Goal: Information Seeking & Learning: Find specific page/section

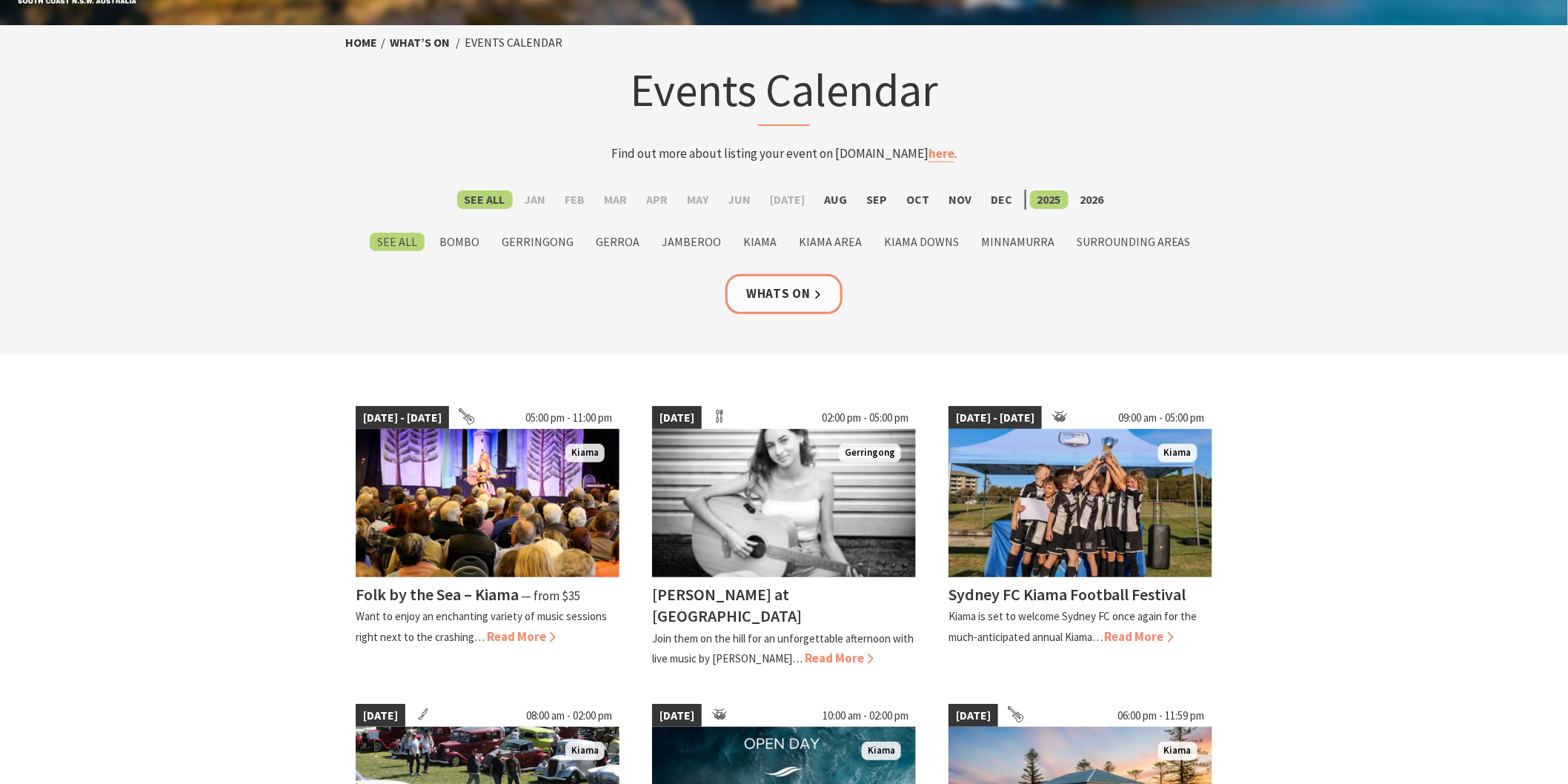
scroll to position [83, 0]
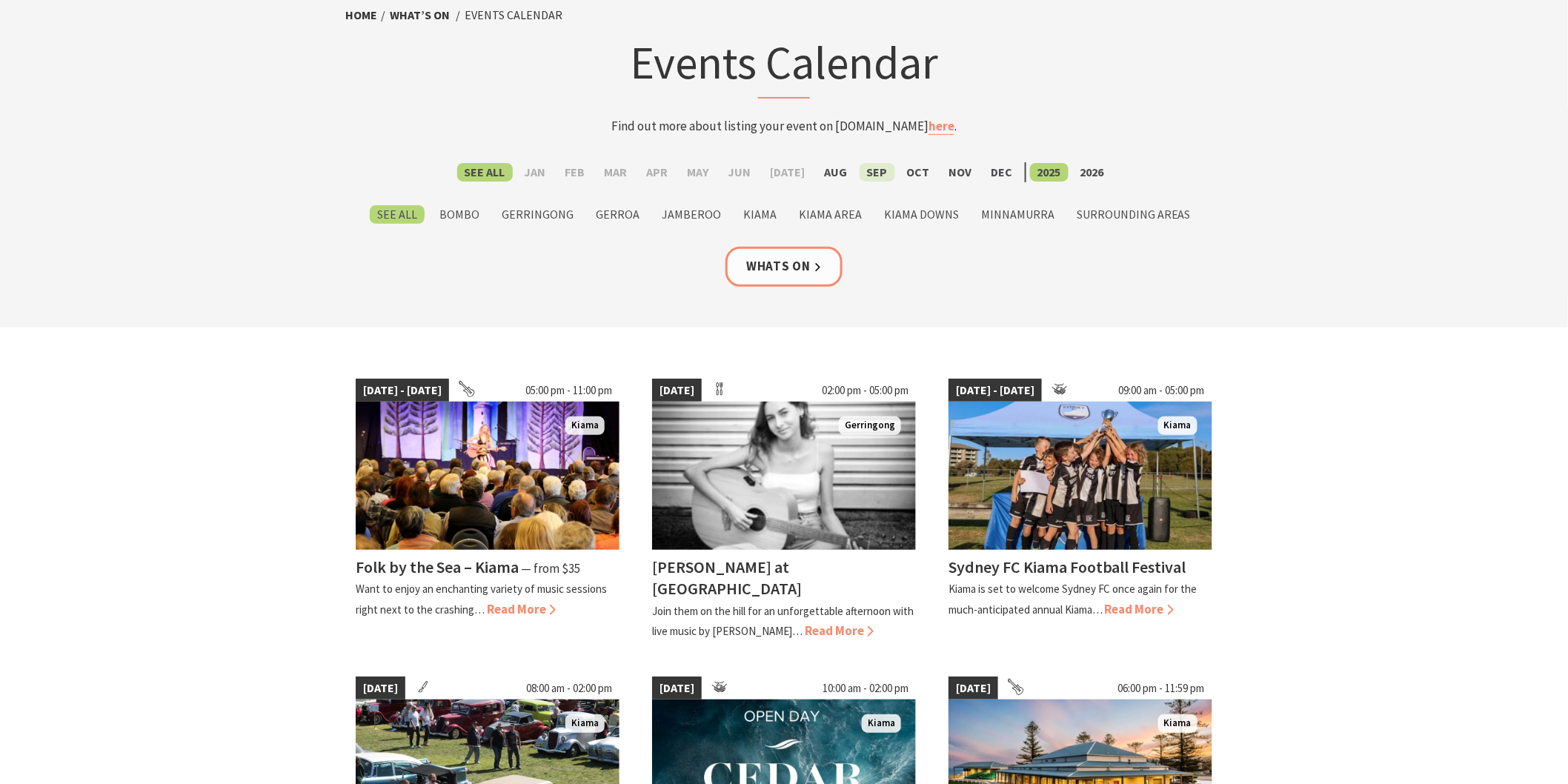
click at [860, 172] on label "Sep" at bounding box center [878, 173] width 35 height 19
click at [0, 0] on input "Sep" at bounding box center [0, 0] width 0 height 0
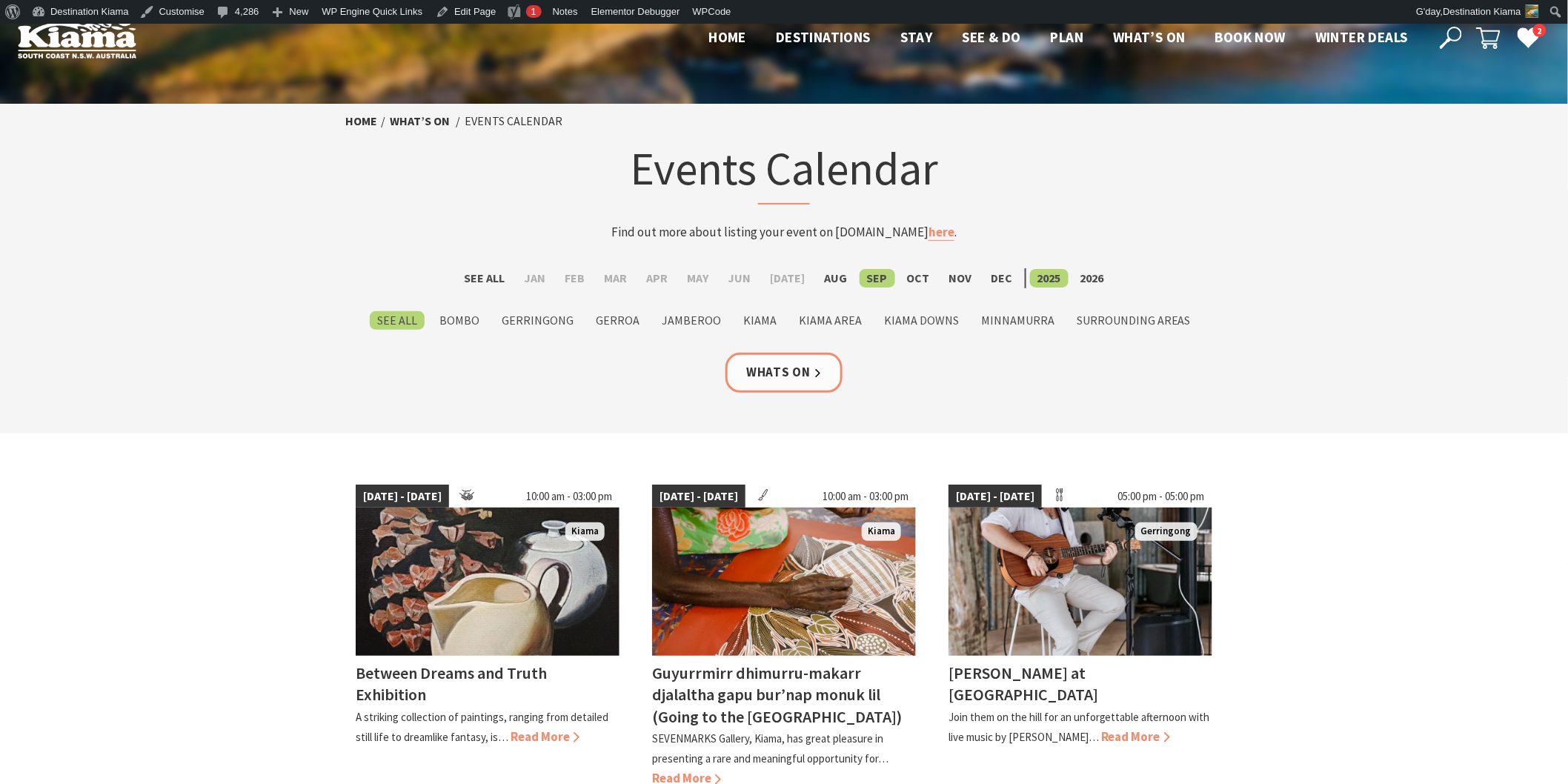
click at [1449, 41] on use at bounding box center [1451, 38] width 22 height 22
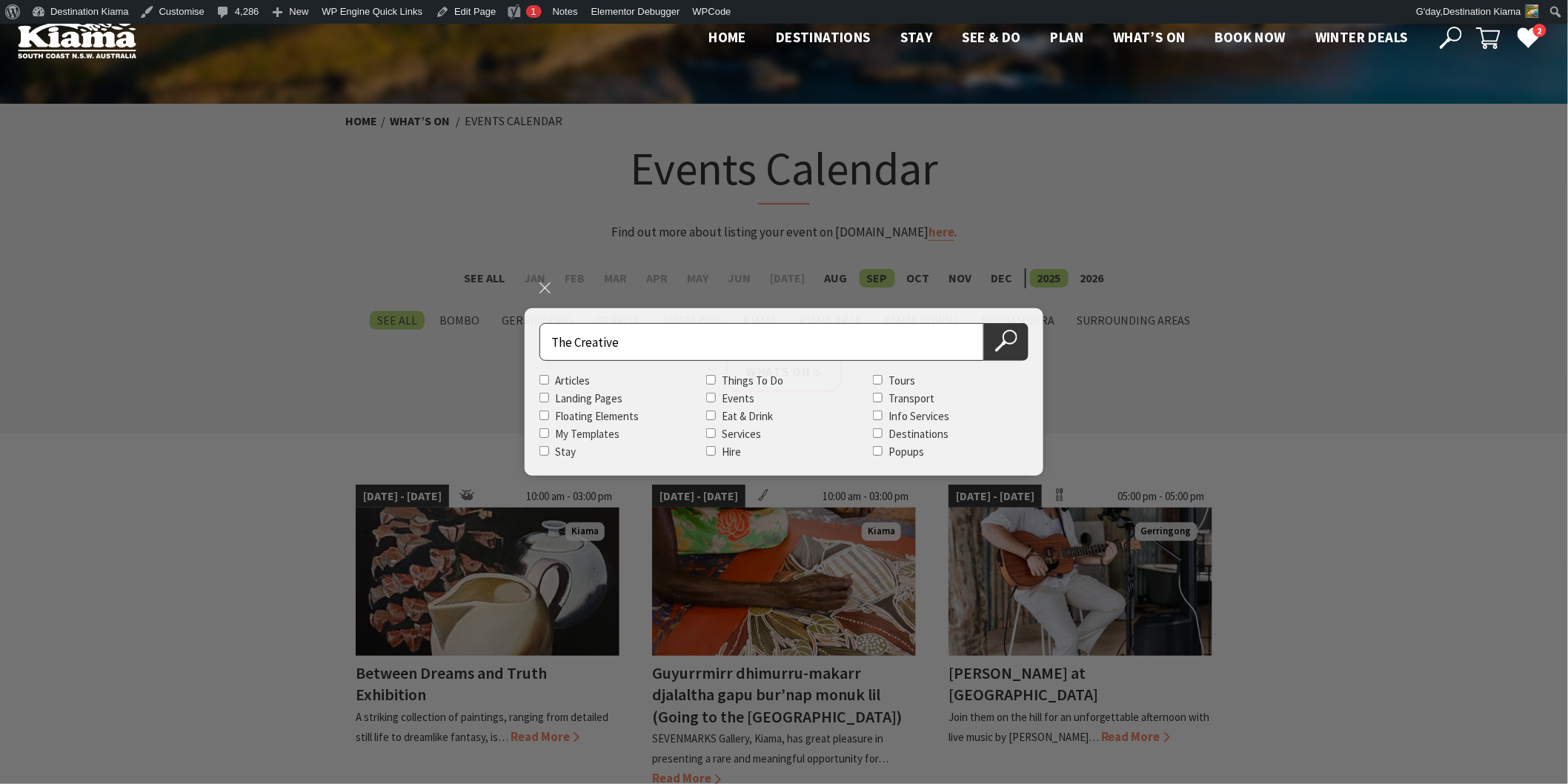
type input "The Creative"
click at [984, 323] on button "Search Now" at bounding box center [1007, 341] width 45 height 38
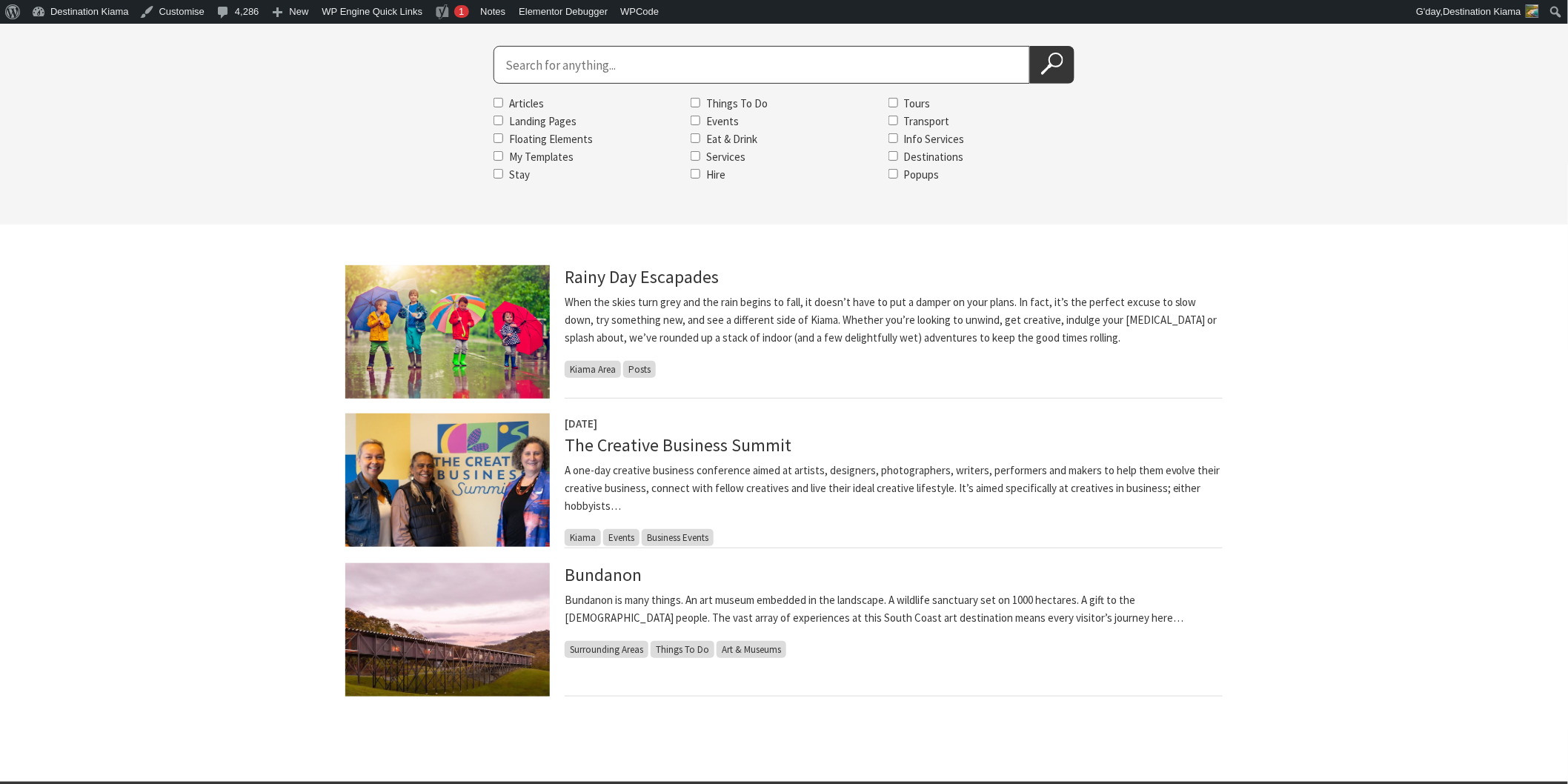
scroll to position [247, 0]
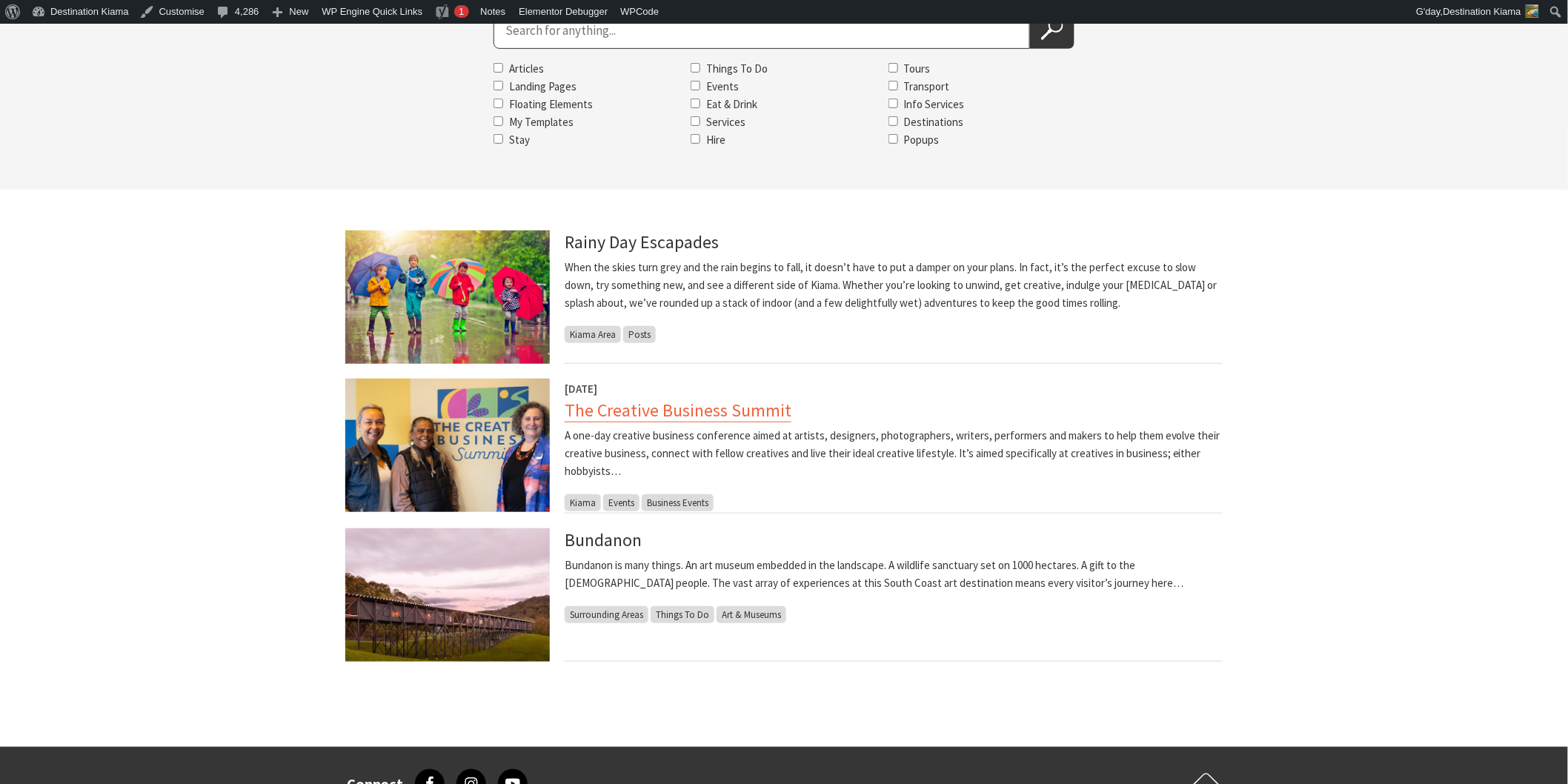
click at [597, 401] on link "The Creative Business Summit" at bounding box center [678, 411] width 226 height 24
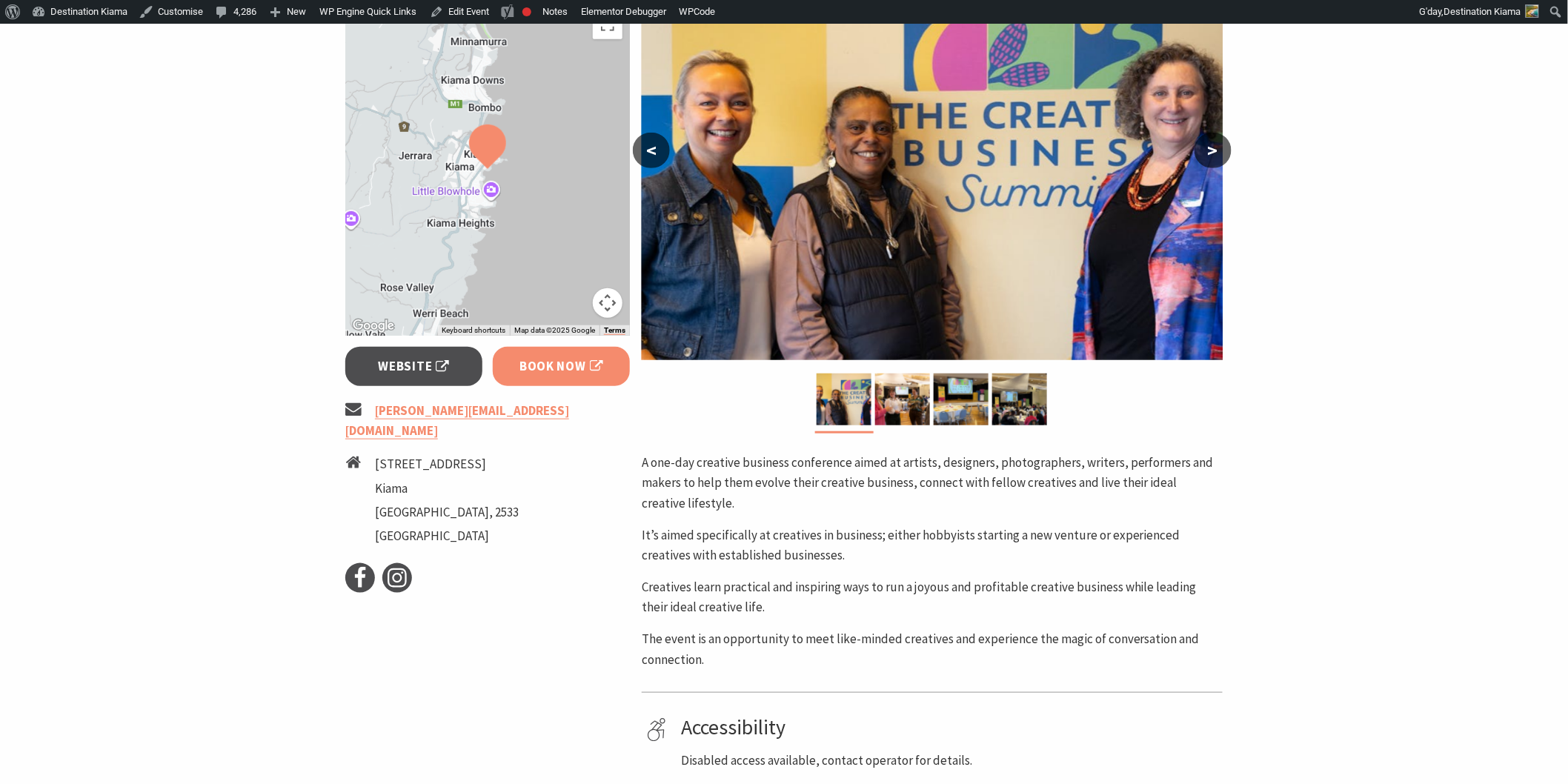
scroll to position [329, 0]
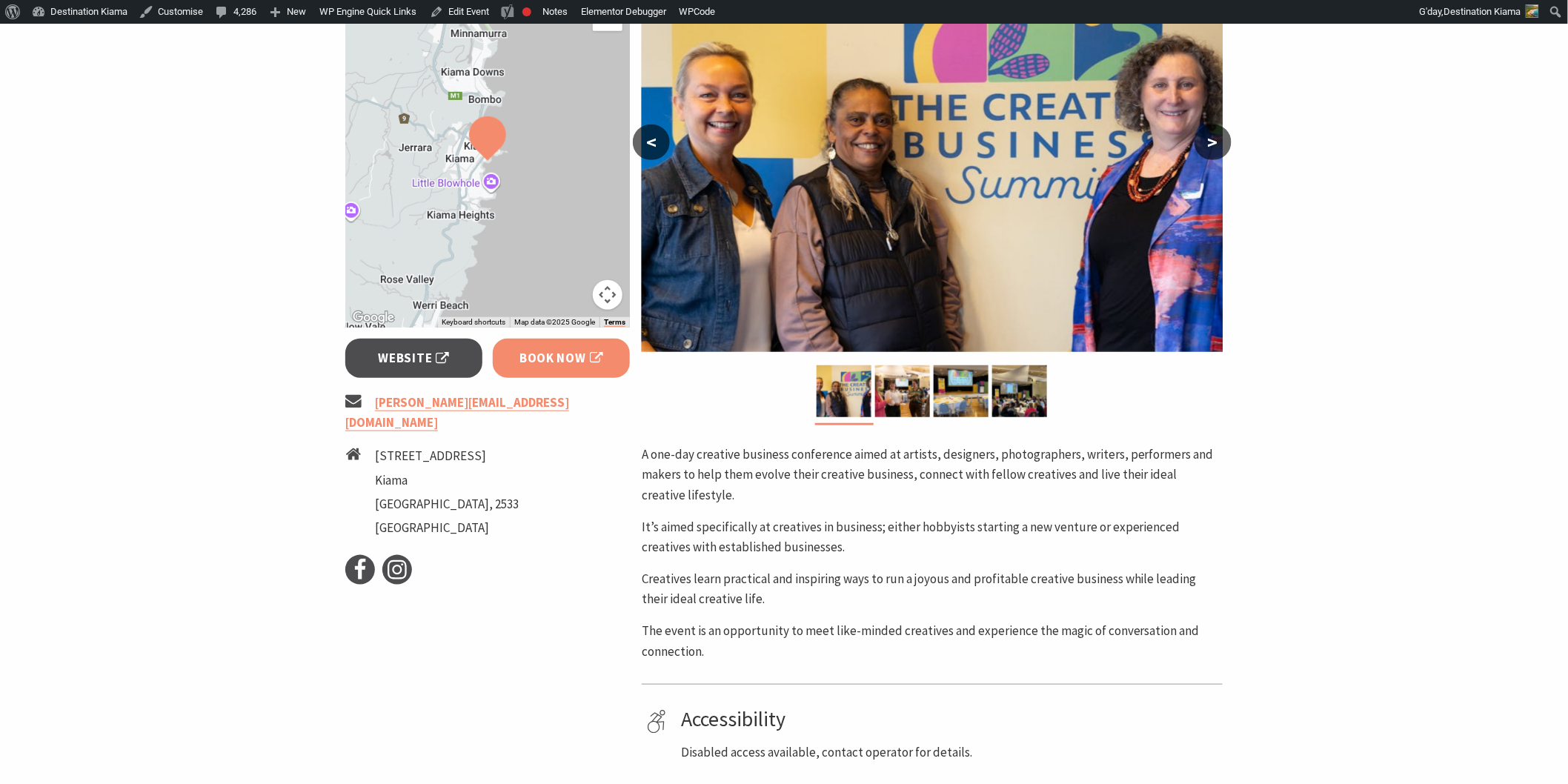
click at [533, 358] on span "Book Now" at bounding box center [561, 358] width 84 height 20
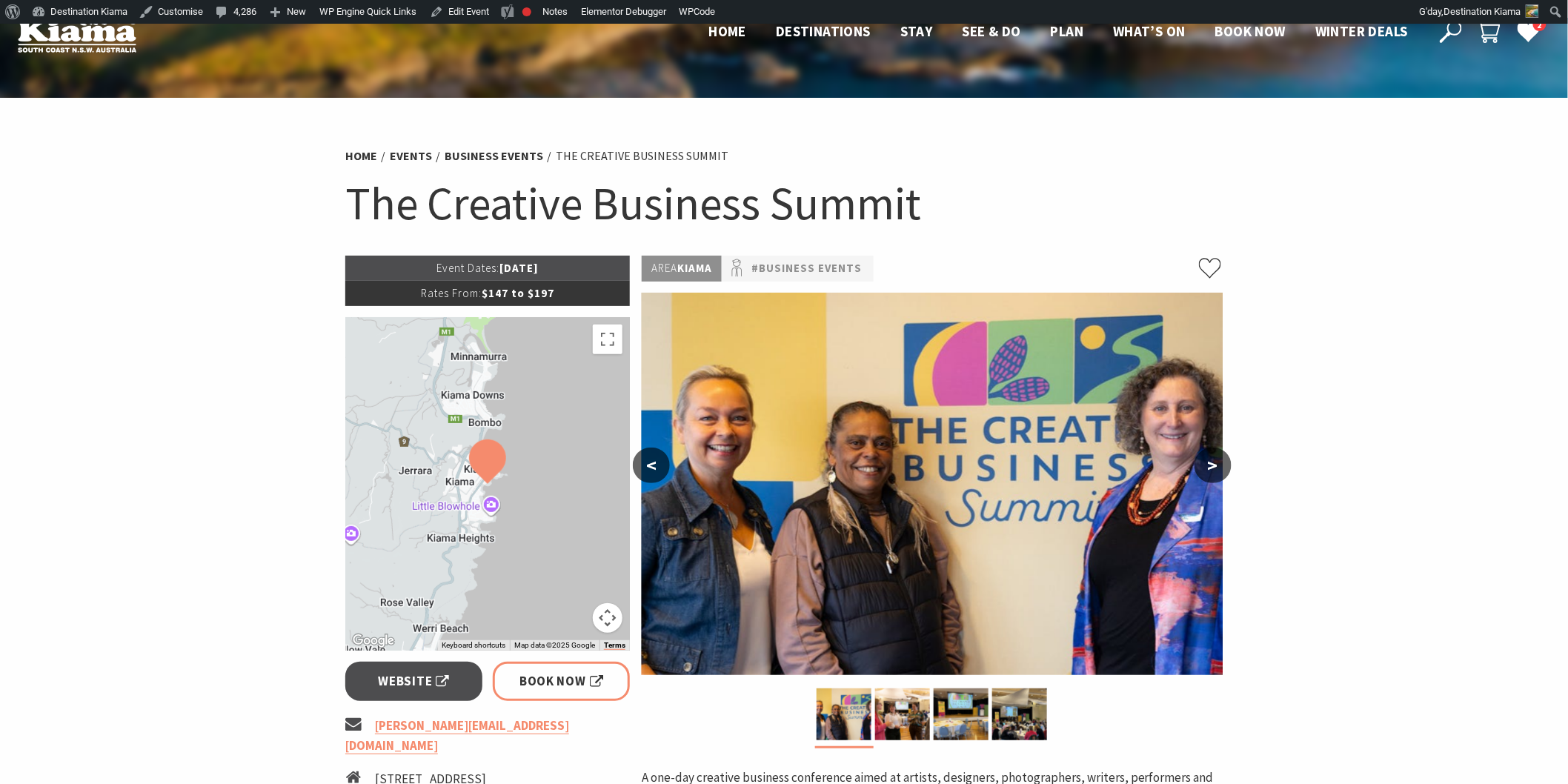
scroll to position [0, 0]
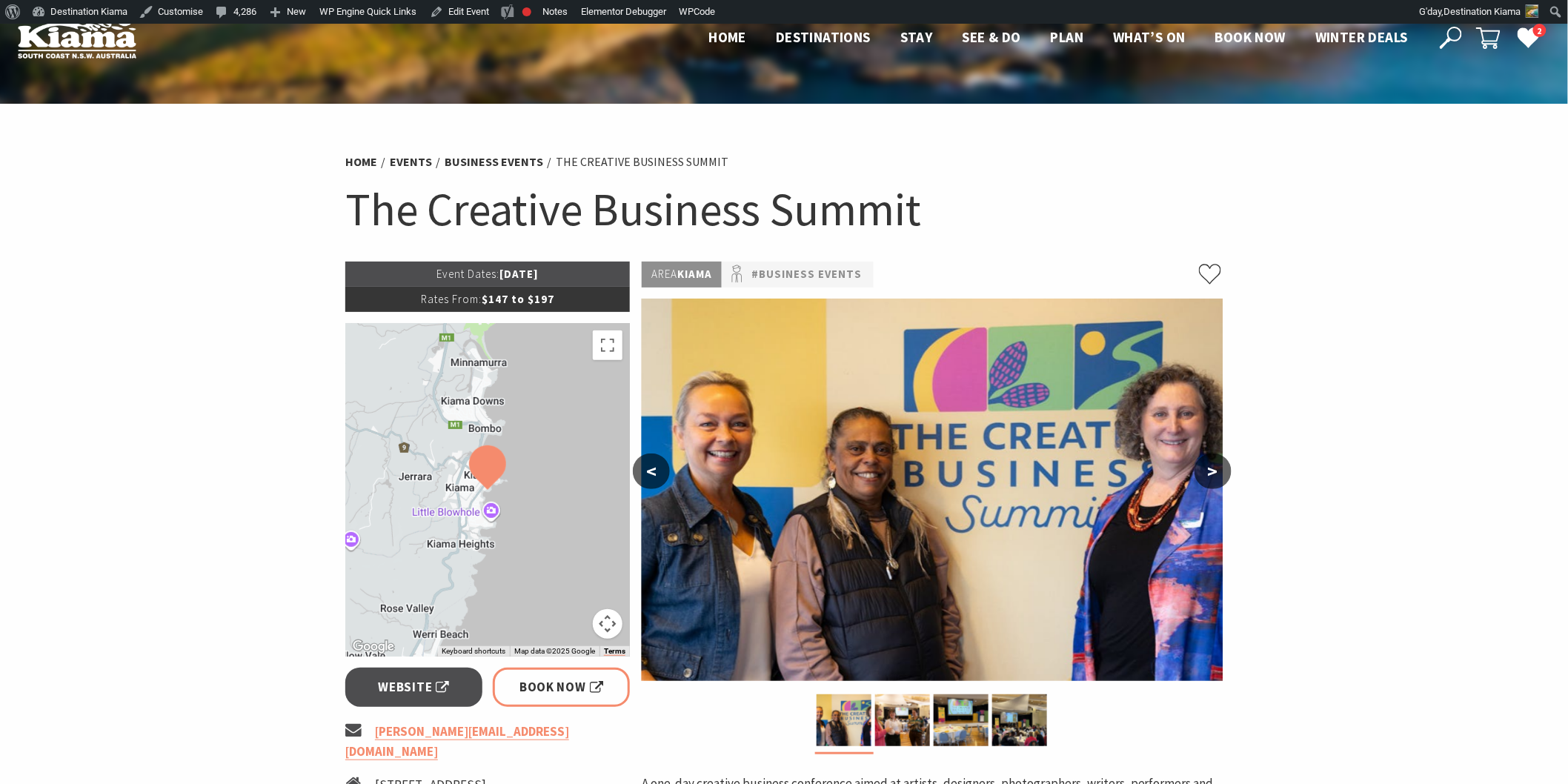
click at [1441, 40] on icon at bounding box center [1451, 38] width 22 height 22
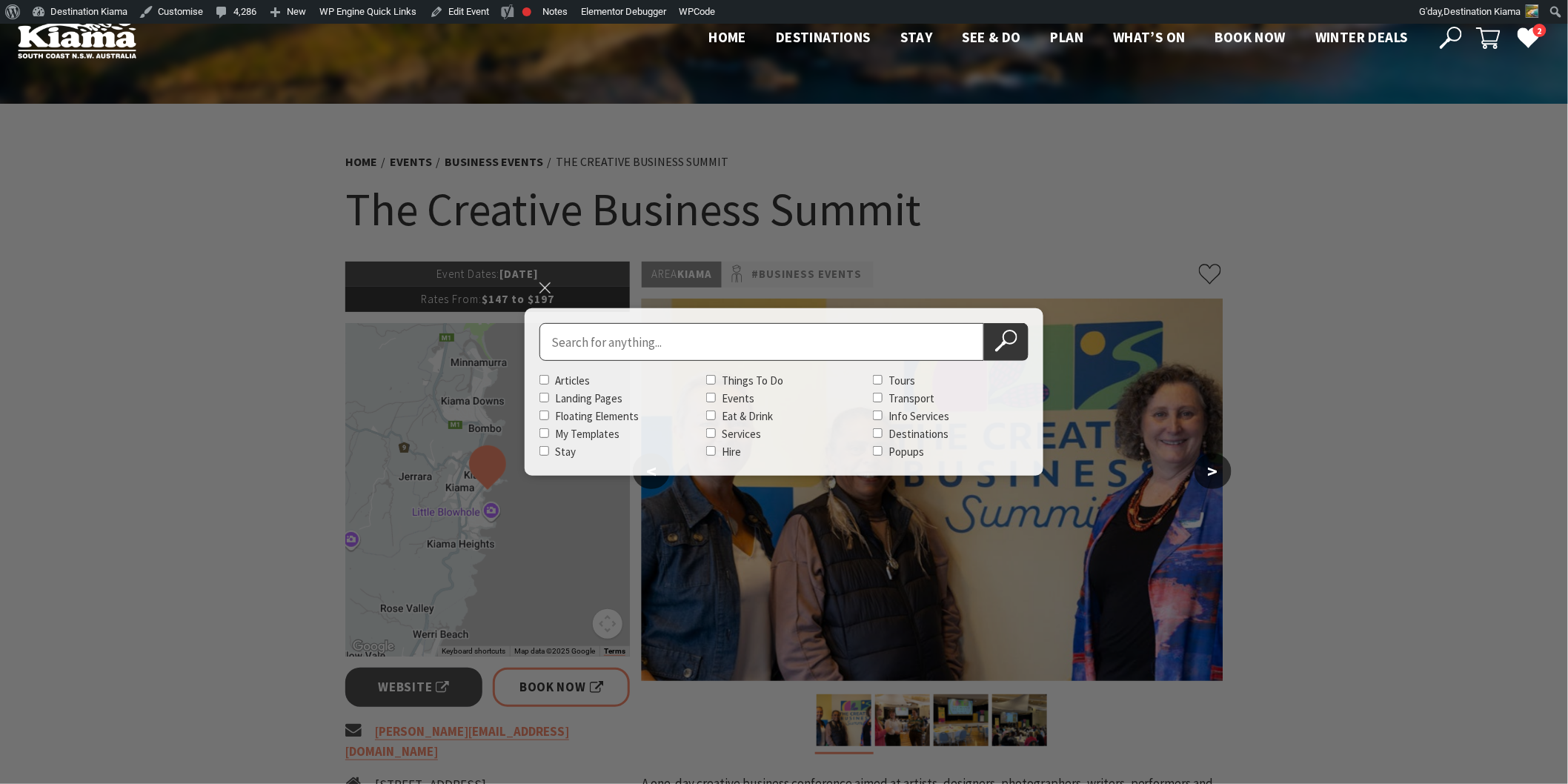
click at [554, 339] on input "Search for" at bounding box center [761, 341] width 444 height 38
type input "kiama seaside markets"
click at [984, 323] on button "Search Now" at bounding box center [1007, 341] width 45 height 38
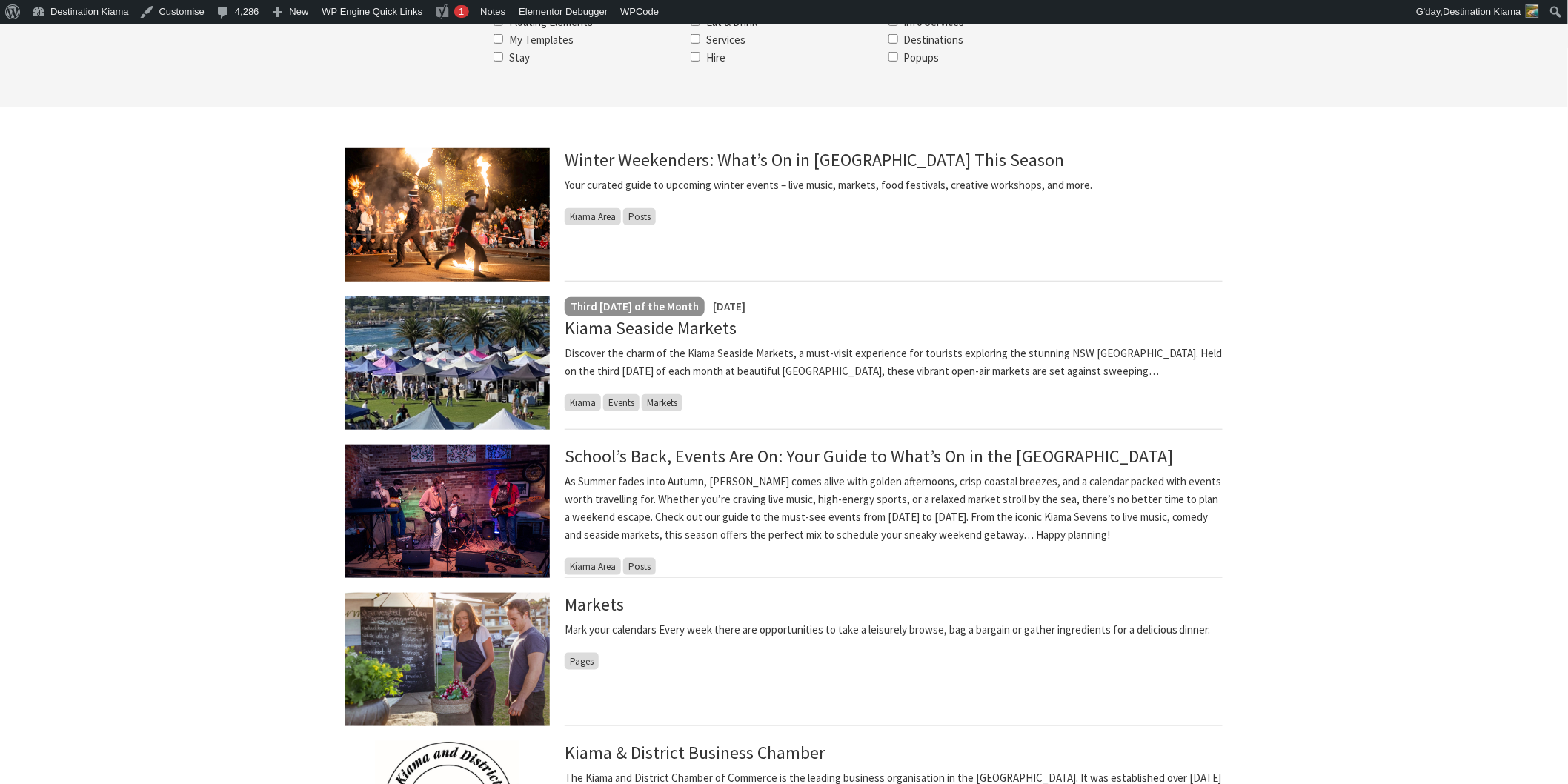
scroll to position [247, 0]
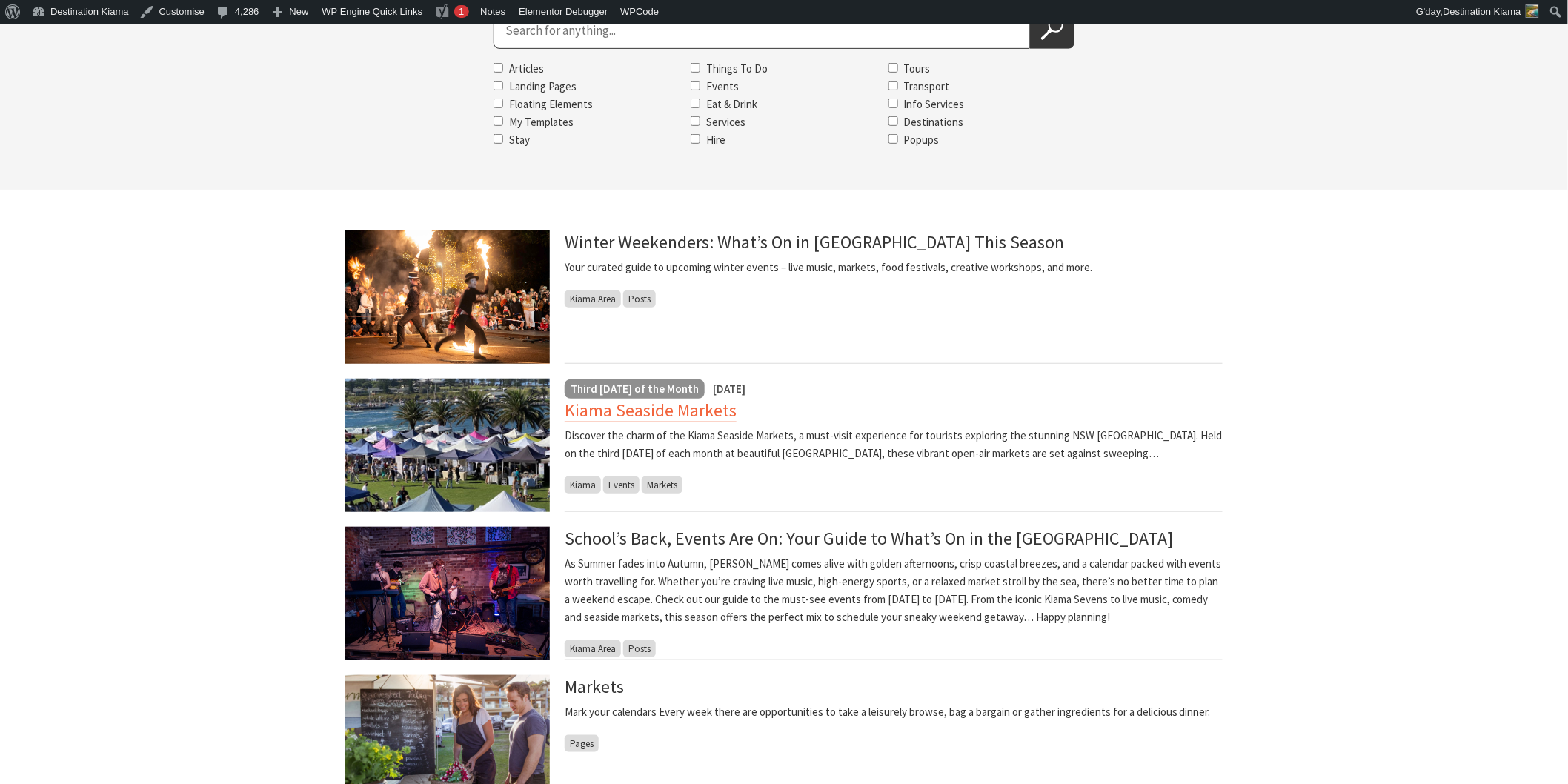
click at [594, 409] on link "Kiama Seaside Markets" at bounding box center [650, 411] width 172 height 24
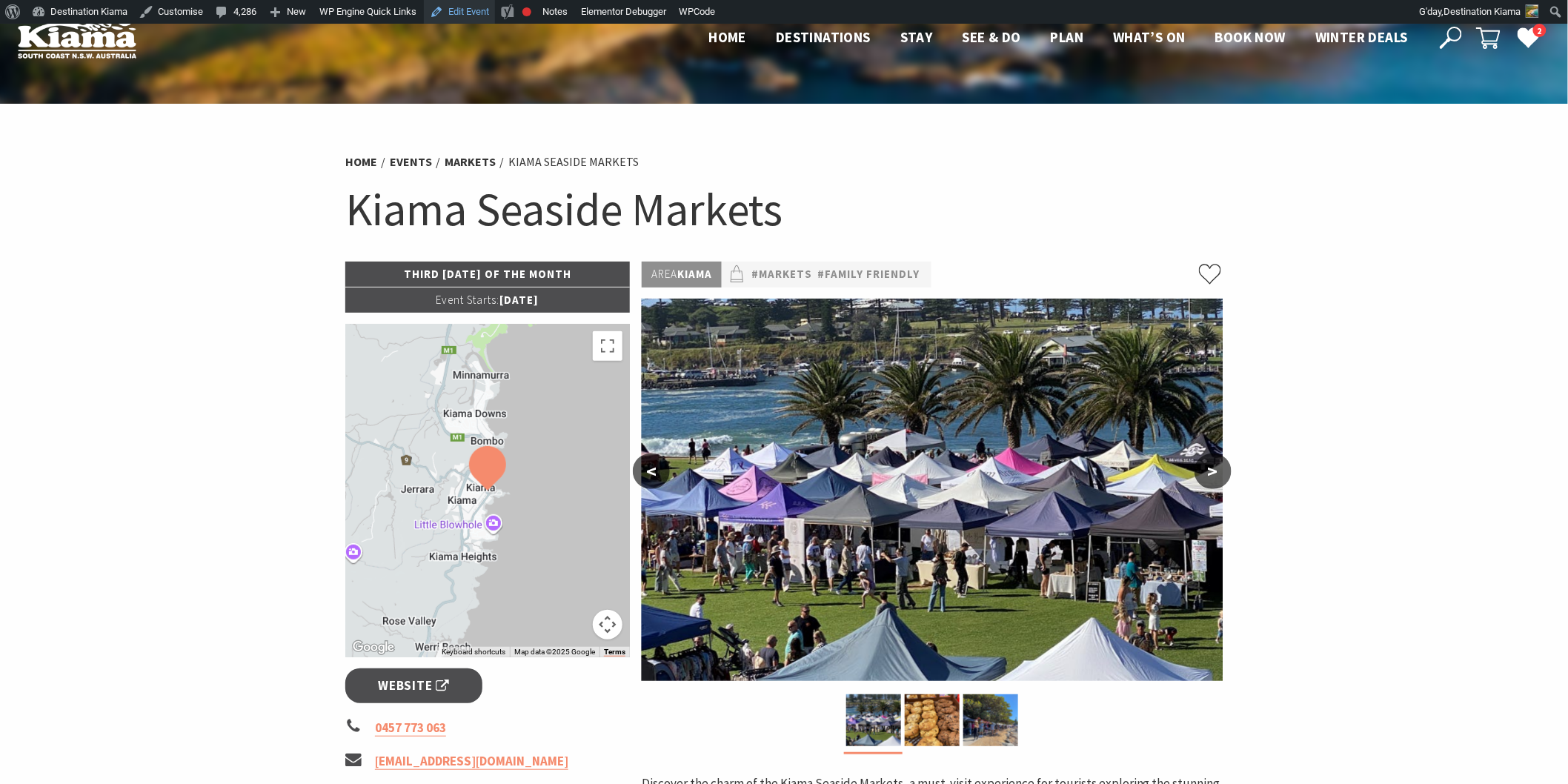
click at [477, 13] on link "Edit Event" at bounding box center [459, 12] width 71 height 24
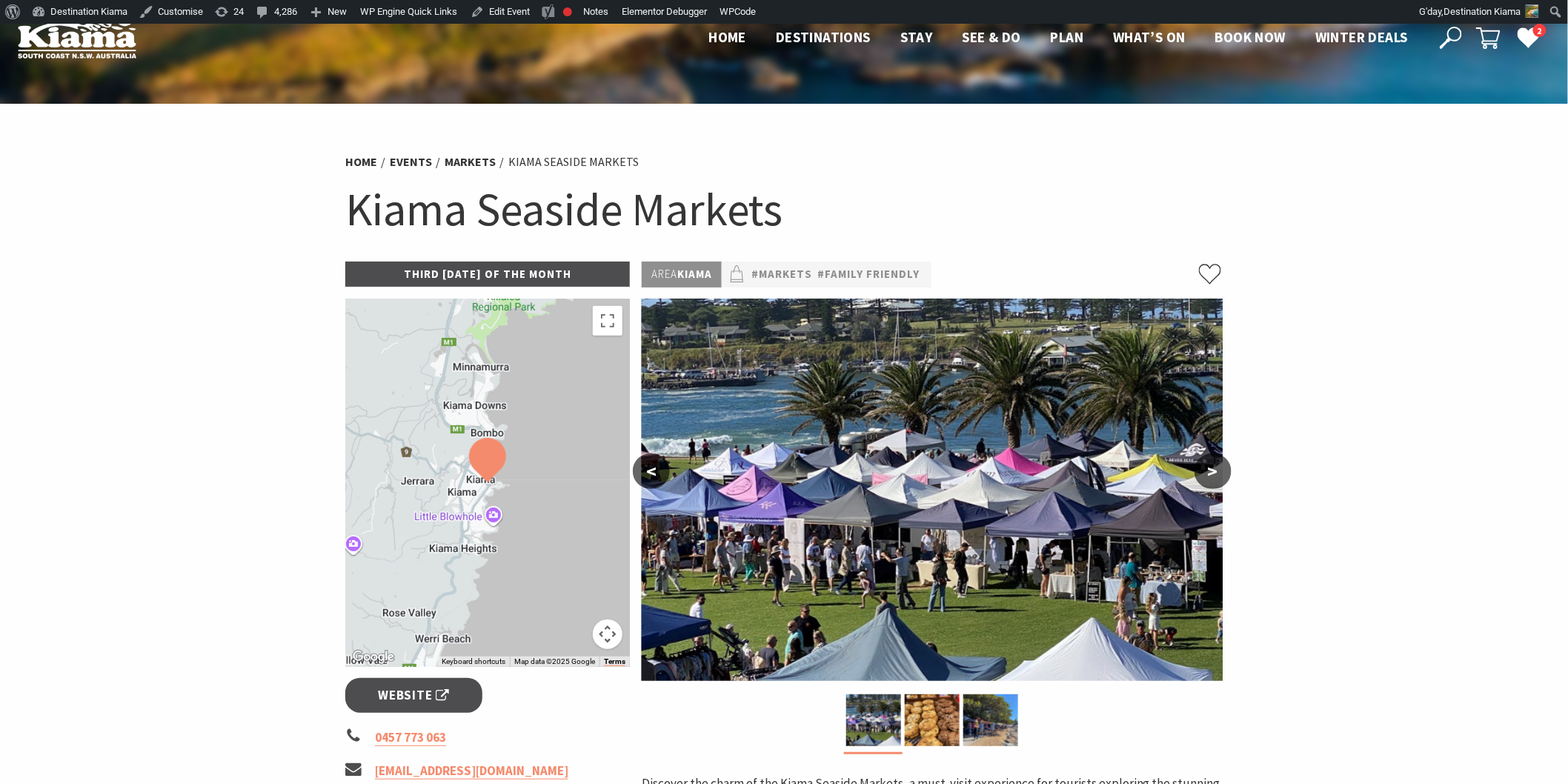
click at [1454, 39] on icon at bounding box center [1451, 38] width 22 height 22
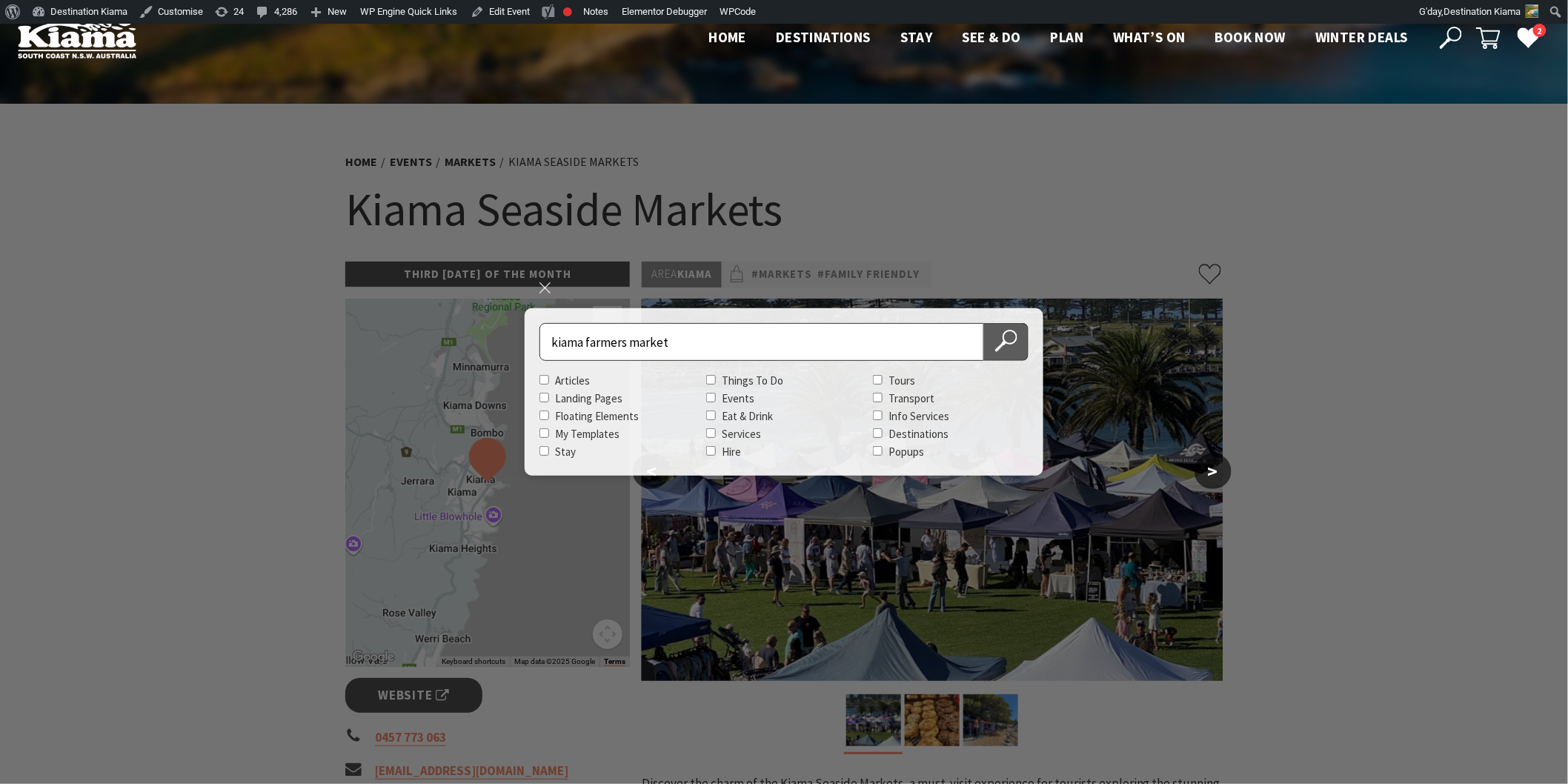
type input "kiama farmers market"
click at [997, 338] on icon at bounding box center [1007, 341] width 22 height 22
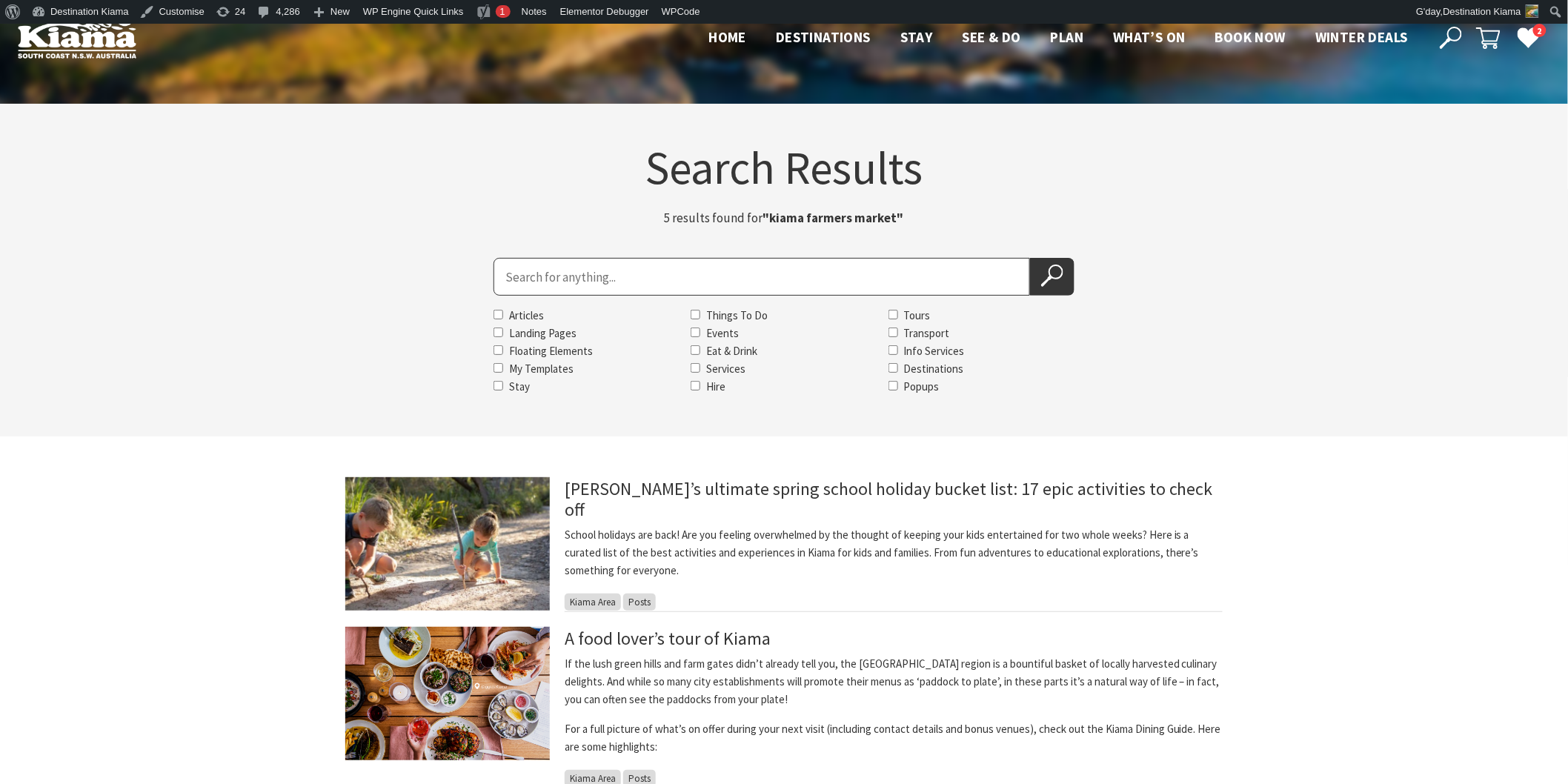
click at [514, 282] on input "Search for" at bounding box center [762, 276] width 536 height 38
type input "jamberoo action park"
click at [1062, 286] on icon at bounding box center [1052, 276] width 22 height 22
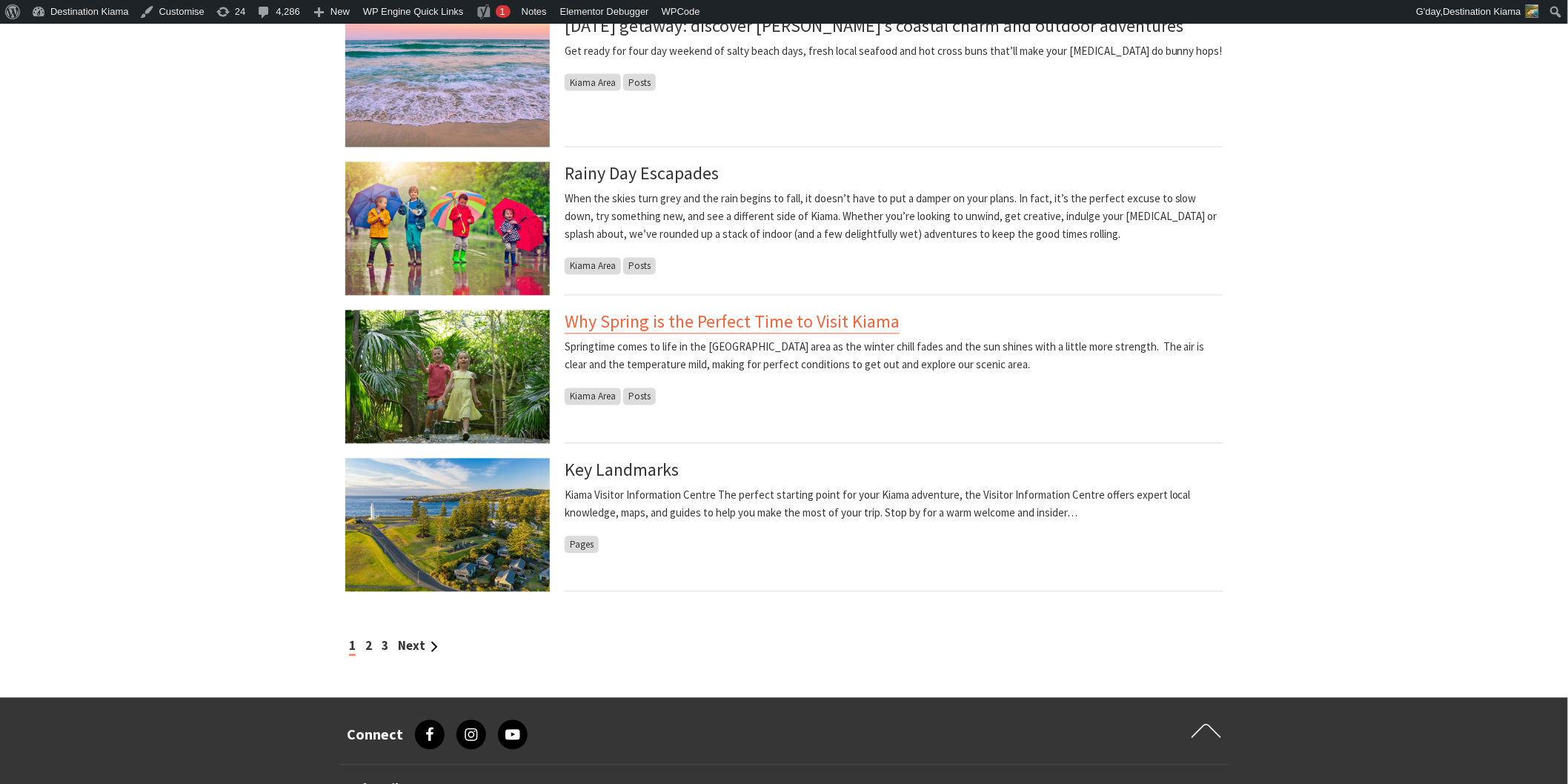
scroll to position [1317, 0]
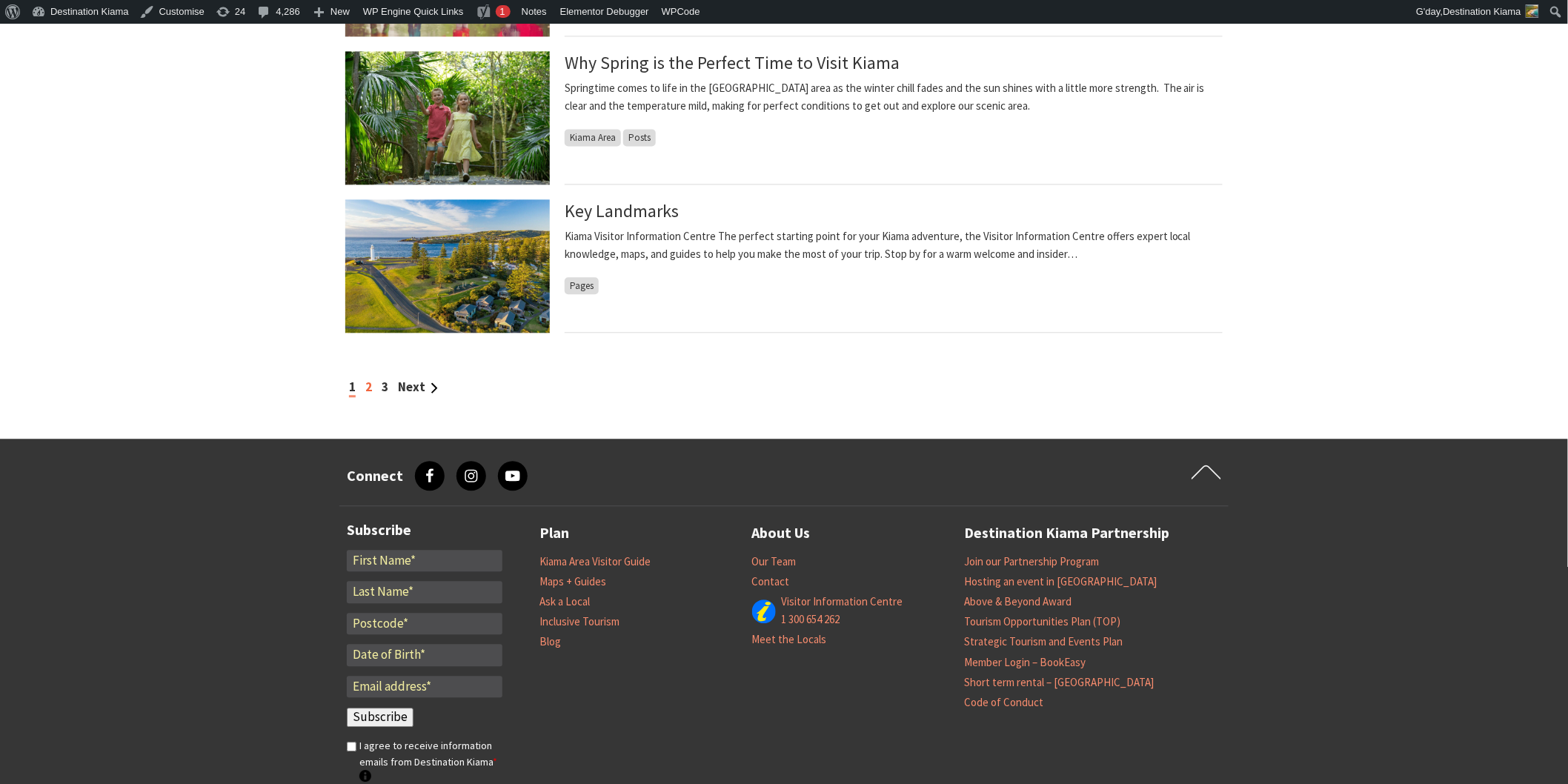
click at [366, 383] on link "2" at bounding box center [368, 387] width 6 height 17
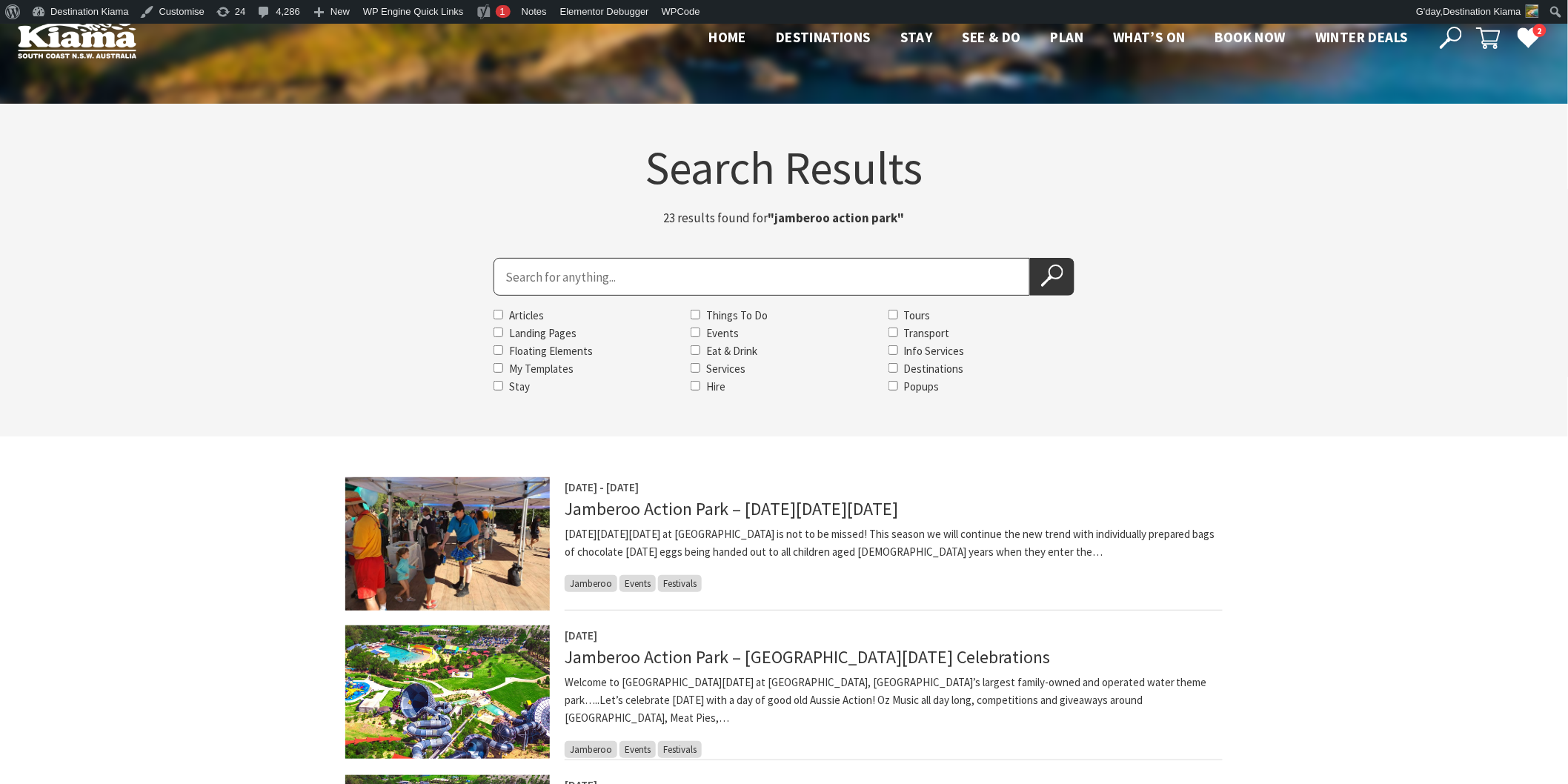
click at [543, 273] on input "Search for" at bounding box center [762, 276] width 536 height 38
type input "kiama jazz and blues"
click at [1030, 258] on button "Search Now" at bounding box center [1052, 276] width 45 height 38
